Goal: Check status: Check status

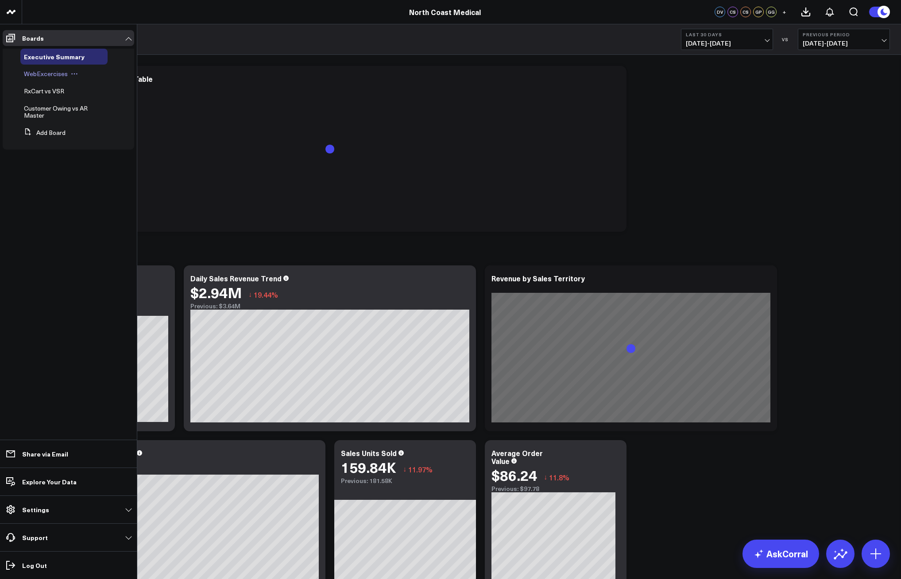
click at [60, 81] on div "WebExcercises" at bounding box center [63, 74] width 87 height 16
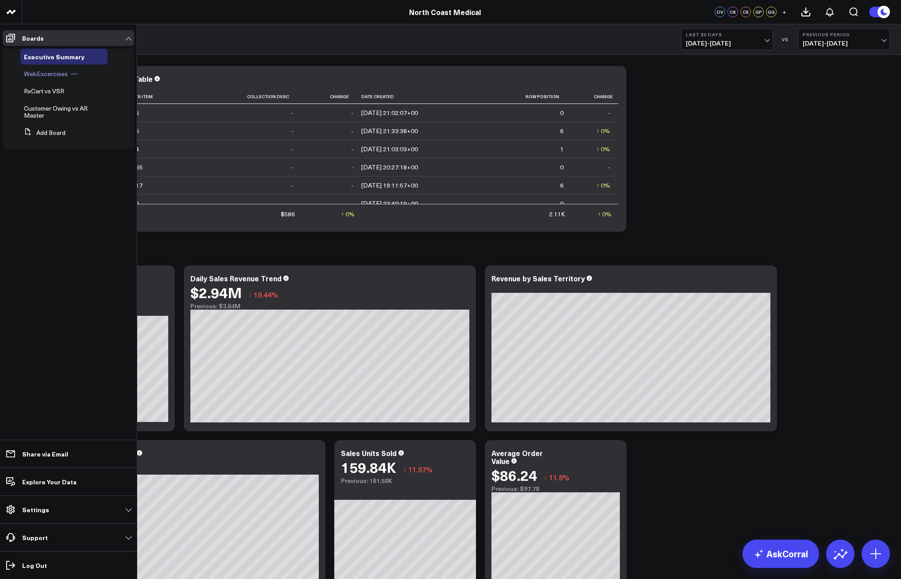
click at [44, 78] on div "WebExcercises" at bounding box center [63, 74] width 87 height 16
click at [39, 73] on span "WebExcercises" at bounding box center [46, 73] width 44 height 8
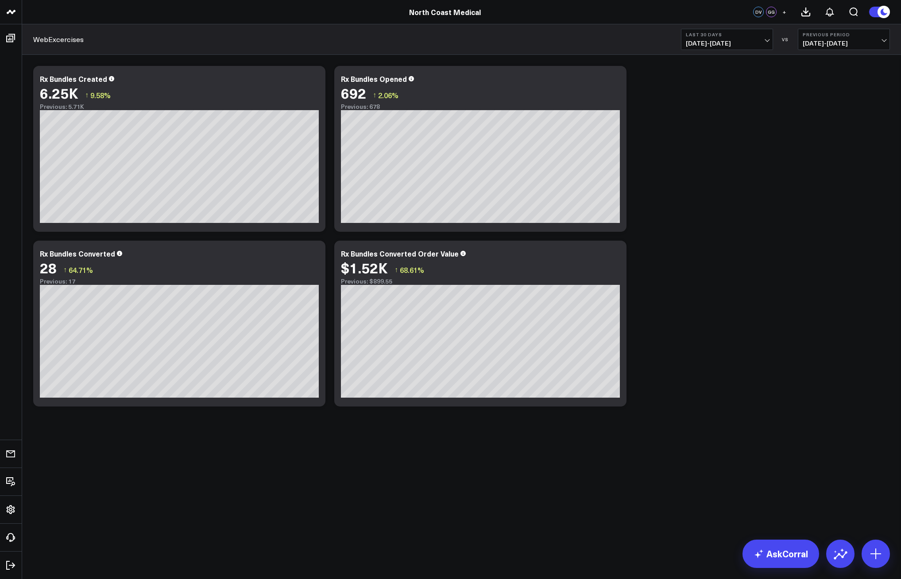
click at [735, 38] on button "Last 30 Days [DATE] - [DATE]" at bounding box center [727, 39] width 92 height 21
click at [725, 286] on link "Custom Dates" at bounding box center [726, 282] width 91 height 17
select select "8"
select select "2025"
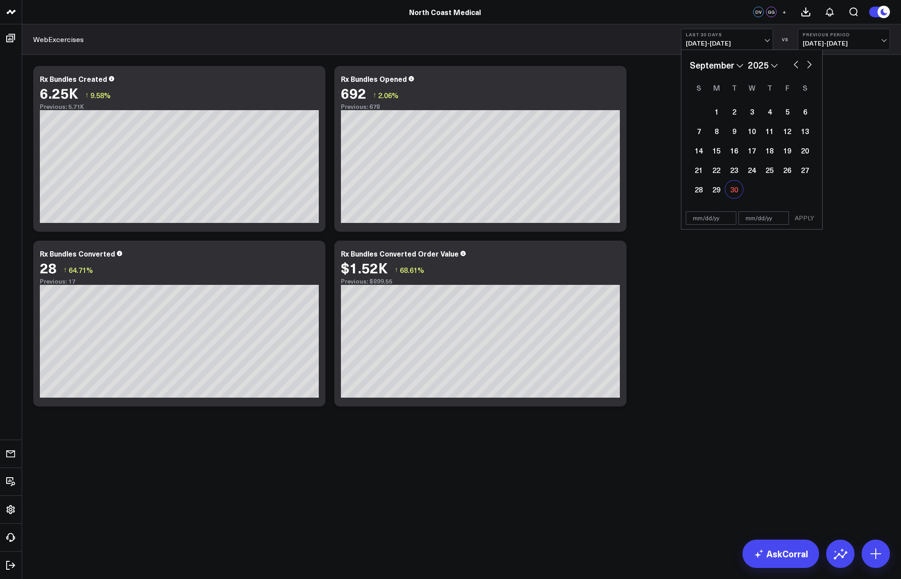
click at [735, 185] on div "30" at bounding box center [734, 190] width 18 height 18
type input "[DATE]"
select select "8"
select select "2025"
click at [735, 190] on div "30" at bounding box center [734, 190] width 18 height 18
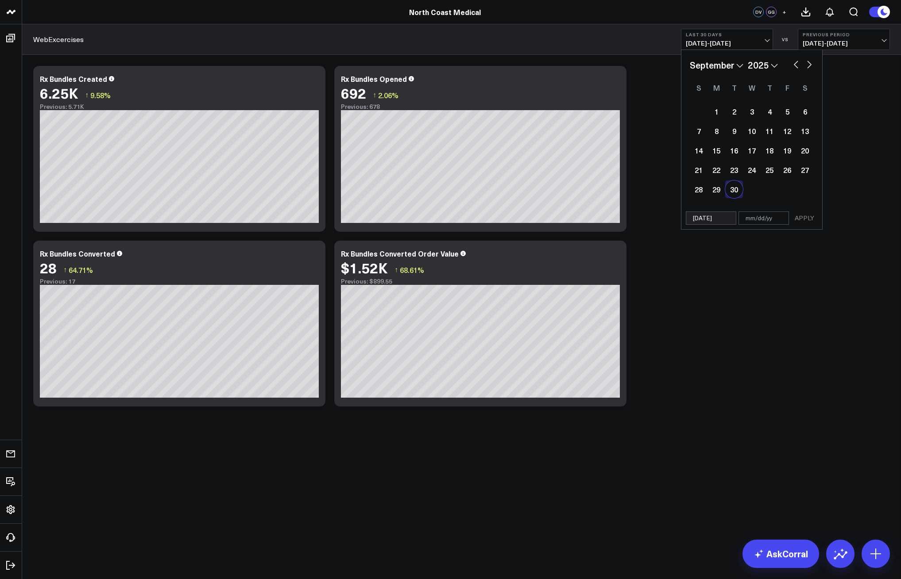
type input "[DATE]"
select select "8"
select select "2025"
click at [796, 219] on button "APPLY" at bounding box center [804, 218] width 27 height 13
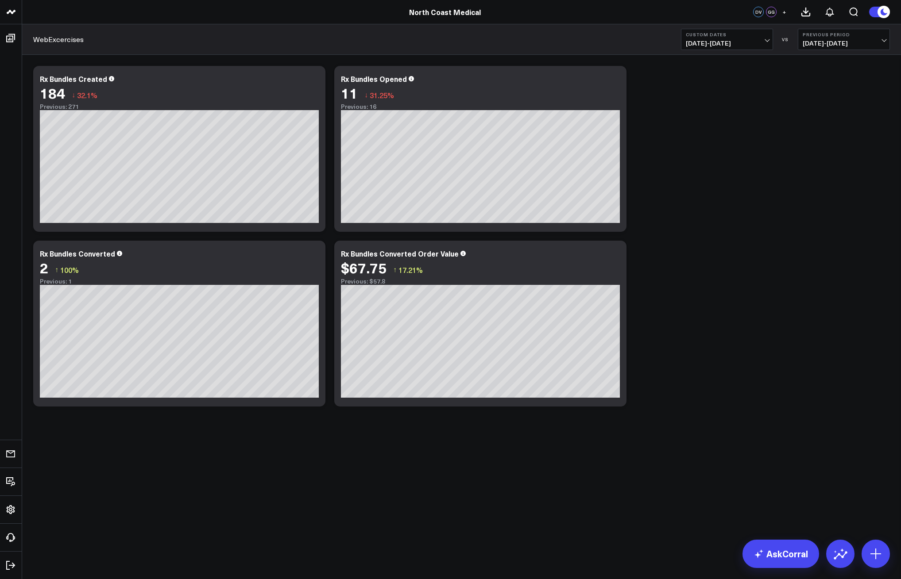
click at [572, 534] on body "North Coast Medical North Coast Medical DV GG + WebExcercises Custom Dates [DAT…" at bounding box center [450, 289] width 901 height 579
